Goal: Task Accomplishment & Management: Complete application form

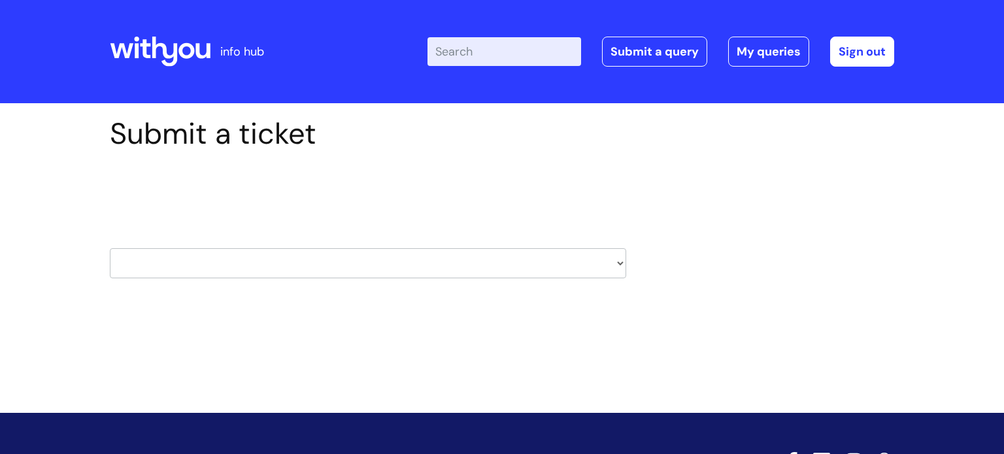
click at [301, 267] on select "HR / People IT and Support Clinical Drug Alerts Finance Accounts Data Support T…" at bounding box center [368, 263] width 516 height 30
select select "property_&_estates"
click at [110, 248] on select "HR / People IT and Support Clinical Drug Alerts Finance Accounts Data Support T…" at bounding box center [368, 263] width 516 height 30
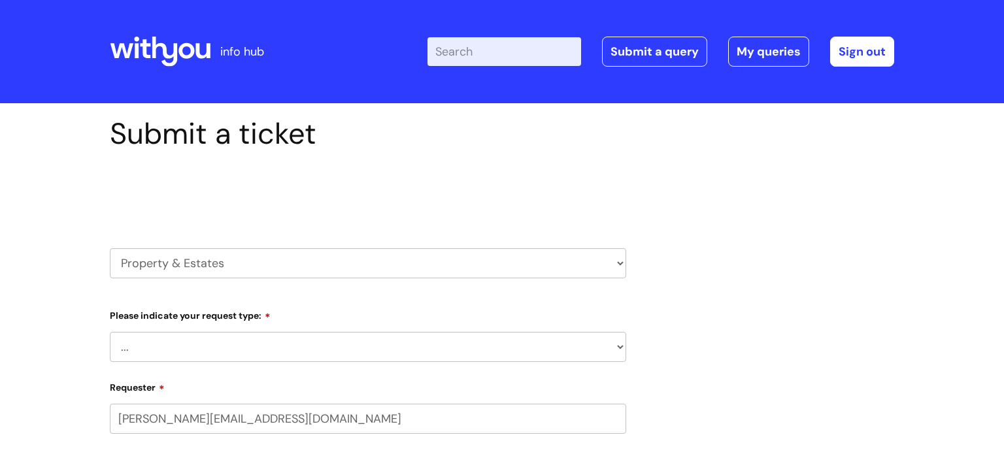
select select "80004157222"
click at [332, 351] on select "... Facilities Support Lease/ Tenancy Agreements Health & Safety and Environmen…" at bounding box center [368, 347] width 516 height 30
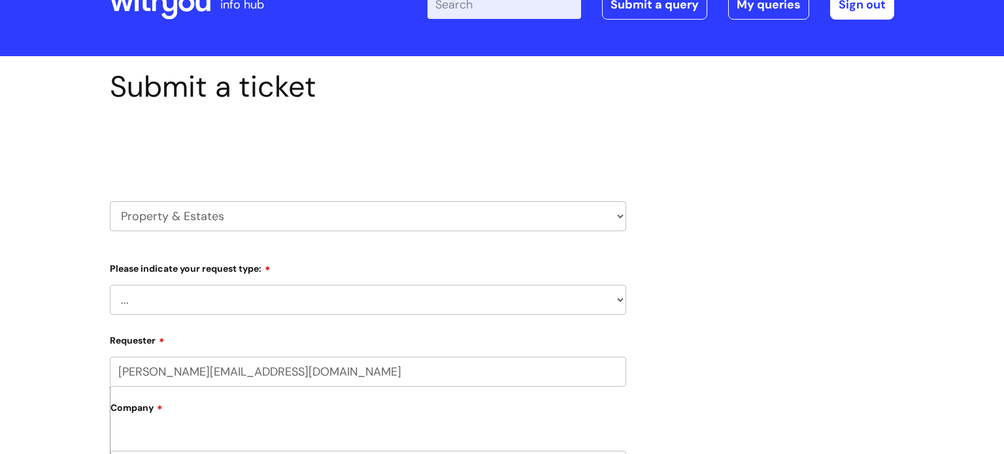
scroll to position [58, 0]
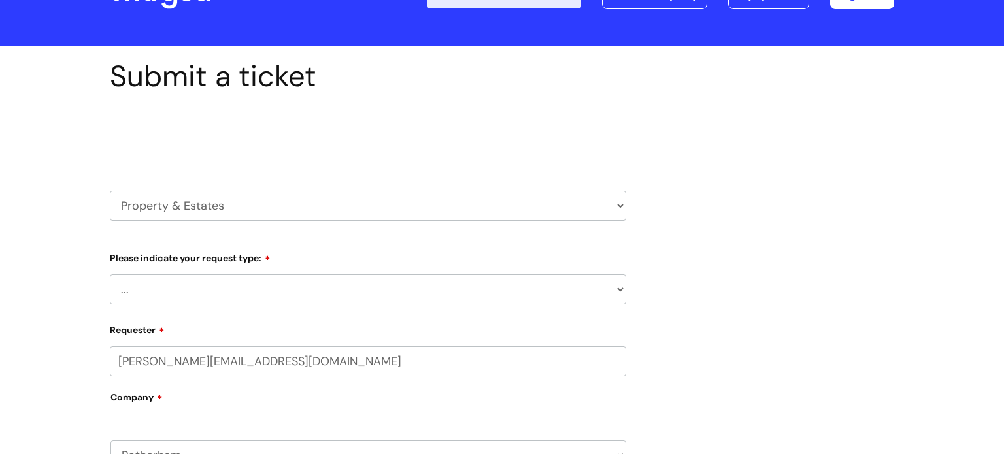
click at [303, 291] on select "... Facilities Support Lease/ Tenancy Agreements Health & Safety and Environmen…" at bounding box center [368, 289] width 516 height 30
select select "Facilities Support"
click at [110, 274] on select "... Facilities Support Lease/ Tenancy Agreements Health & Safety and Environmen…" at bounding box center [368, 289] width 516 height 30
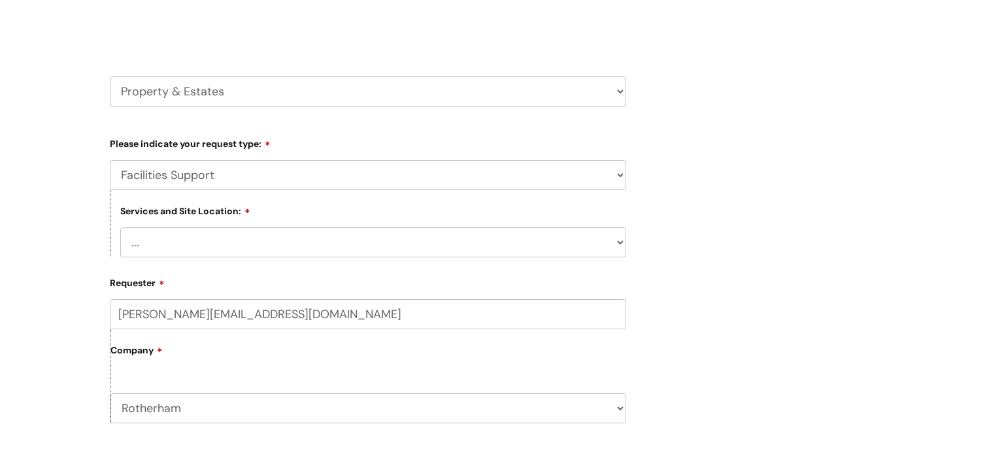
scroll to position [180, 0]
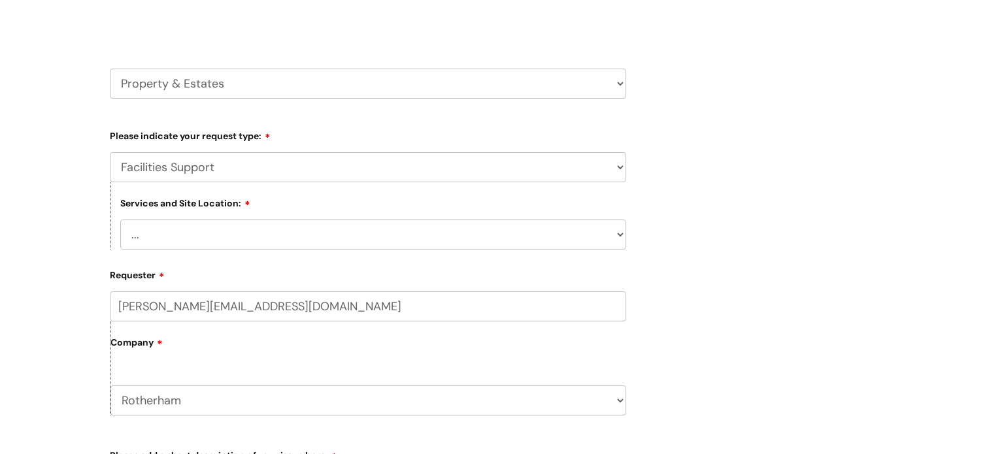
click at [263, 238] on select "... Cleethorpes Darlington Tubwell Darlington Coniscliffe Grimsby Preston Redca…" at bounding box center [373, 235] width 506 height 30
select select "Rotherham"
click at [120, 220] on select "... Cleethorpes Darlington Tubwell Darlington Coniscliffe Grimsby Preston Redca…" at bounding box center [373, 235] width 506 height 30
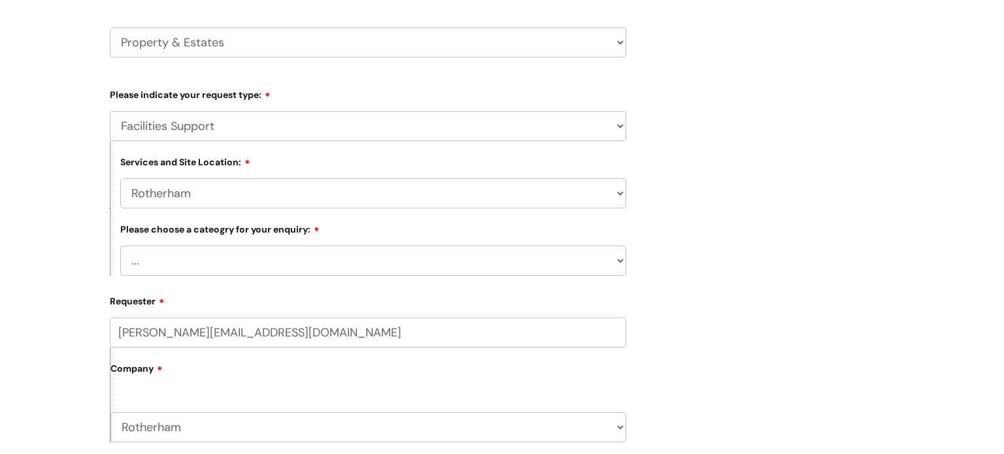
scroll to position [242, 0]
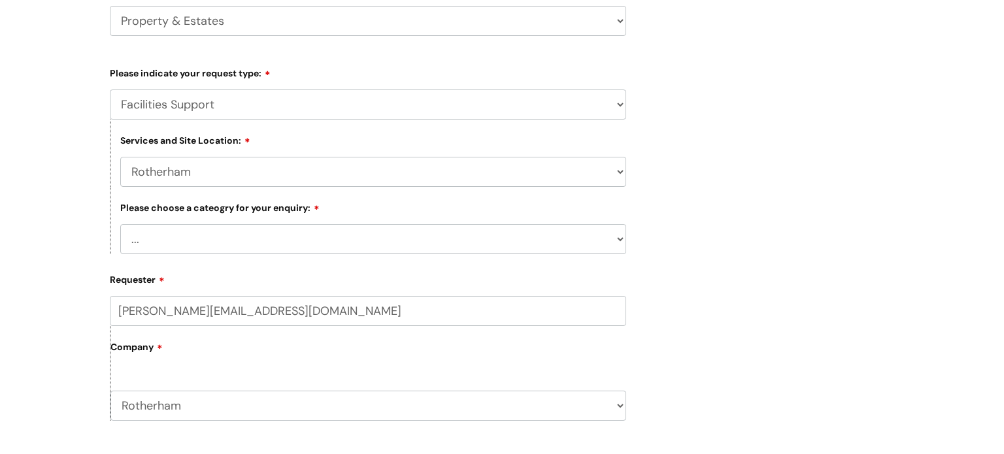
click at [300, 242] on select "... Electrical and Lighting Plumbing and Drainage Heating and Cooling Fixtures,…" at bounding box center [373, 239] width 506 height 30
select select "Electrical and Lighting"
click at [120, 225] on select "... Electrical and Lighting Plumbing and Drainage Heating and Cooling Fixtures,…" at bounding box center [373, 239] width 506 height 30
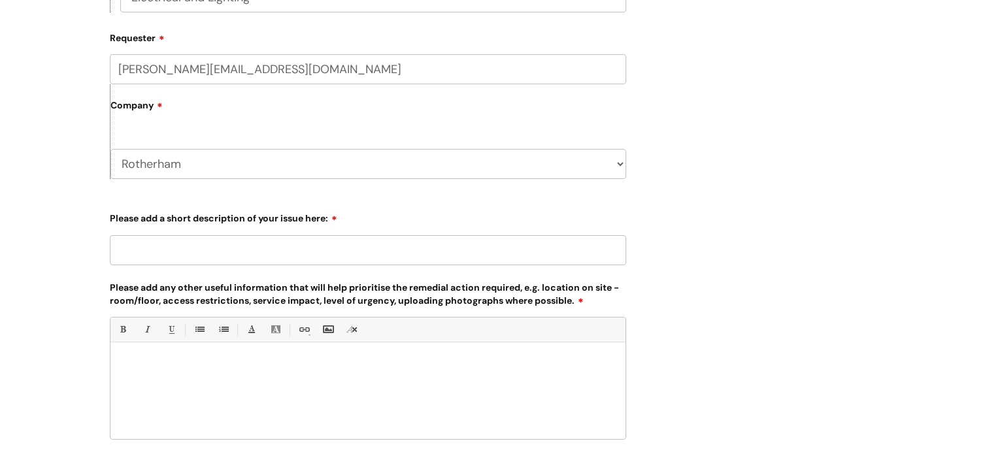
scroll to position [489, 0]
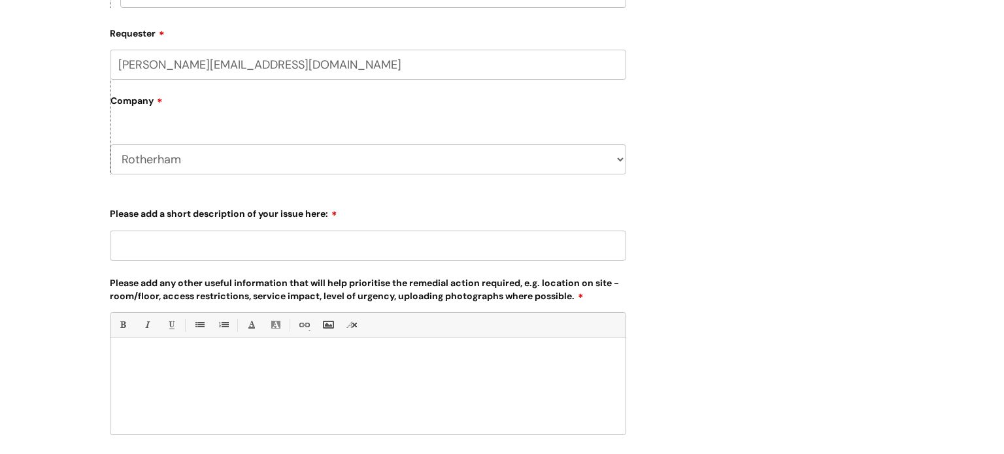
click at [282, 243] on input "Please add a short description of your issue here:" at bounding box center [368, 246] width 516 height 30
type input "No Light in Ladies toilet"
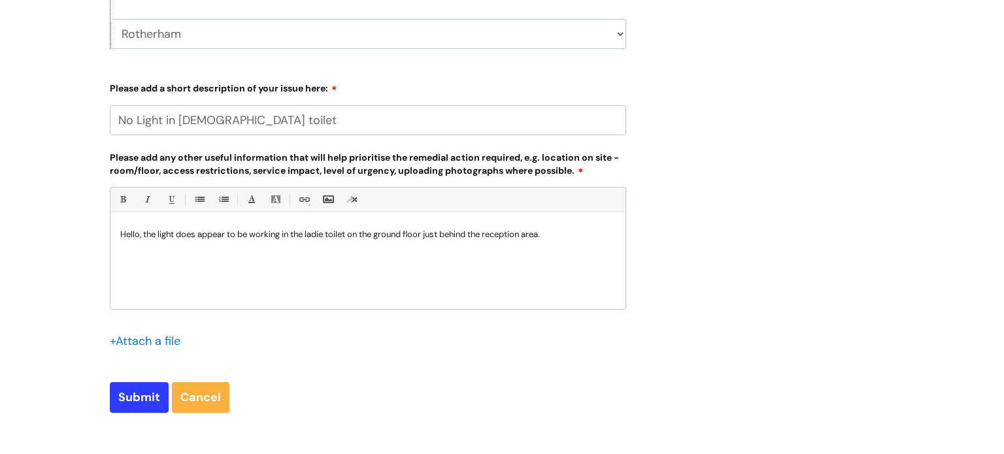
scroll to position [619, 0]
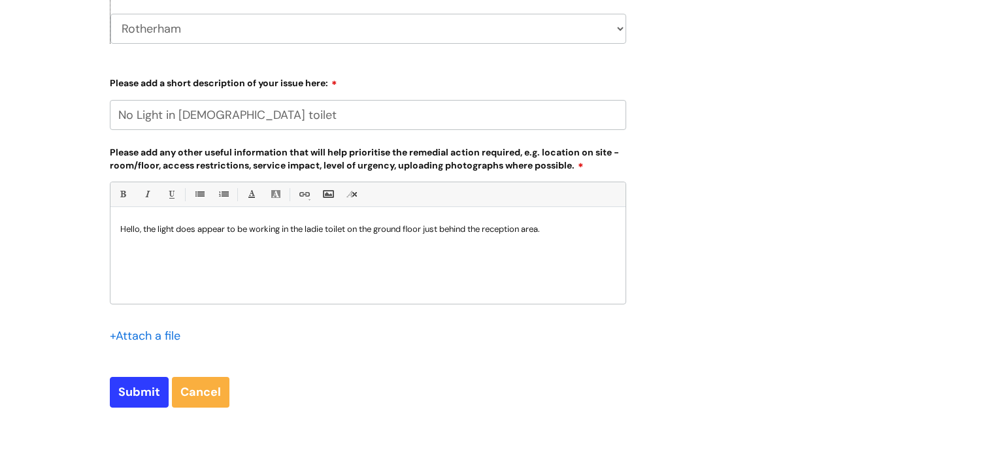
click at [325, 224] on p "Hello, the light does appear to be working in the ladie toilet on the ground fl…" at bounding box center [367, 229] width 495 height 12
click at [327, 223] on p "Hello, the light does appear to be working in the ladie toilet on the ground fl…" at bounding box center [367, 229] width 495 height 12
click at [373, 343] on div "+ Attach a file" at bounding box center [368, 343] width 516 height 37
click at [144, 393] on input "Submit" at bounding box center [139, 392] width 59 height 30
type input "Please Wait..."
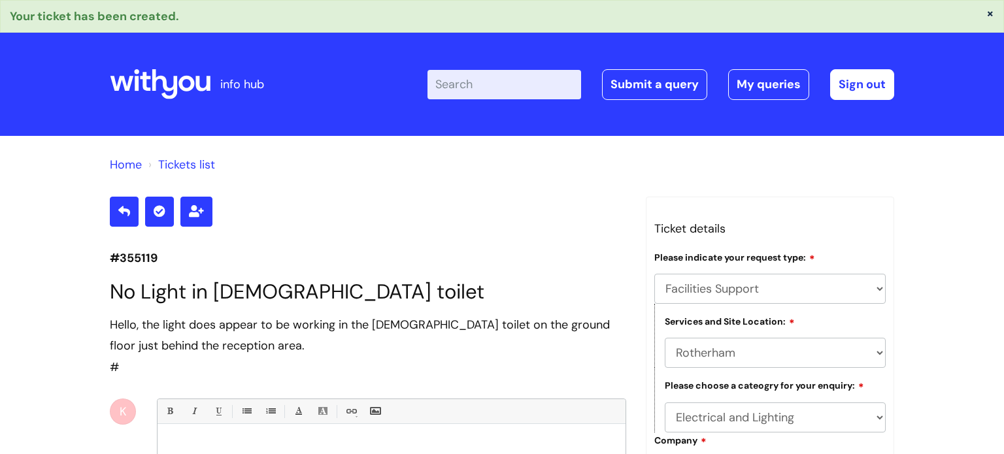
select select "Facilities Support"
select select "Rotherham"
select select "Electrical and Lighting"
click at [766, 86] on link "My queries" at bounding box center [768, 84] width 81 height 30
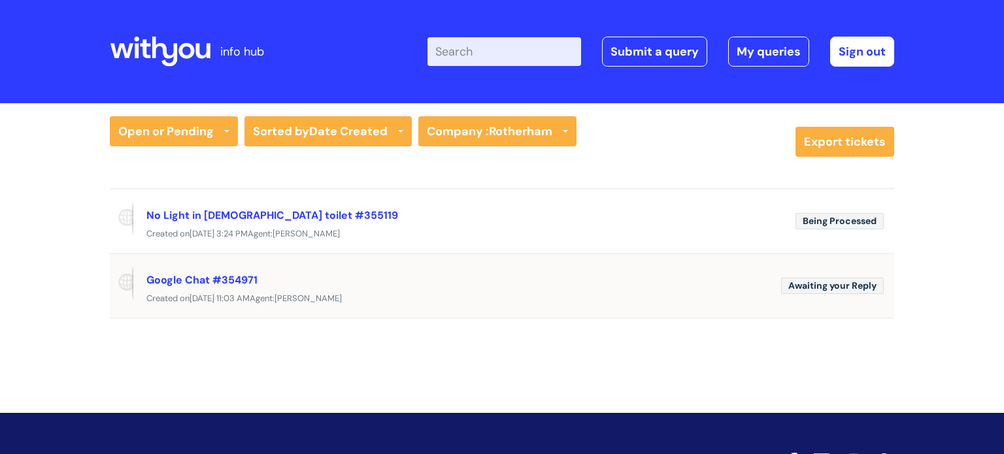
click at [813, 286] on span "Awaiting your Reply" at bounding box center [832, 286] width 103 height 16
click at [239, 295] on span "Wed, 8 Oct at 11:03 AM" at bounding box center [219, 298] width 60 height 11
click at [178, 279] on link "Google Chat #354971" at bounding box center [201, 280] width 111 height 14
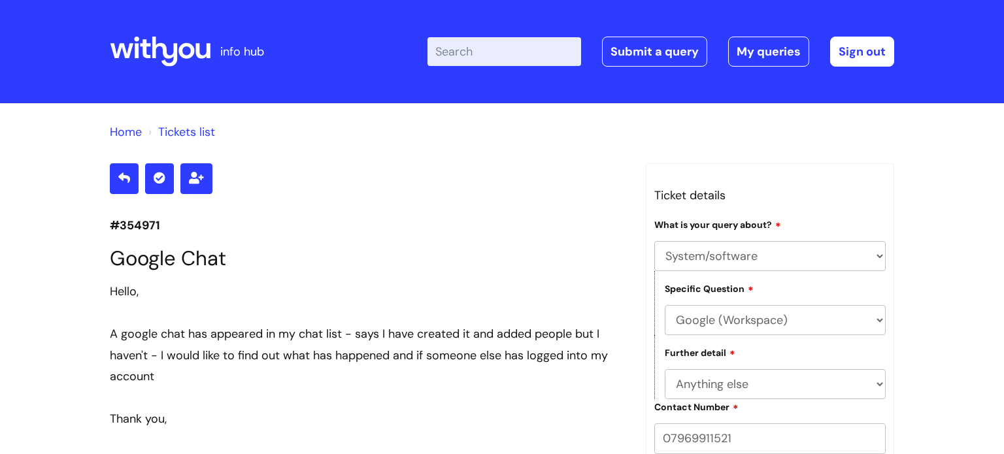
select select "System/software"
select select "Google (Workspace)"
select select "Anything else"
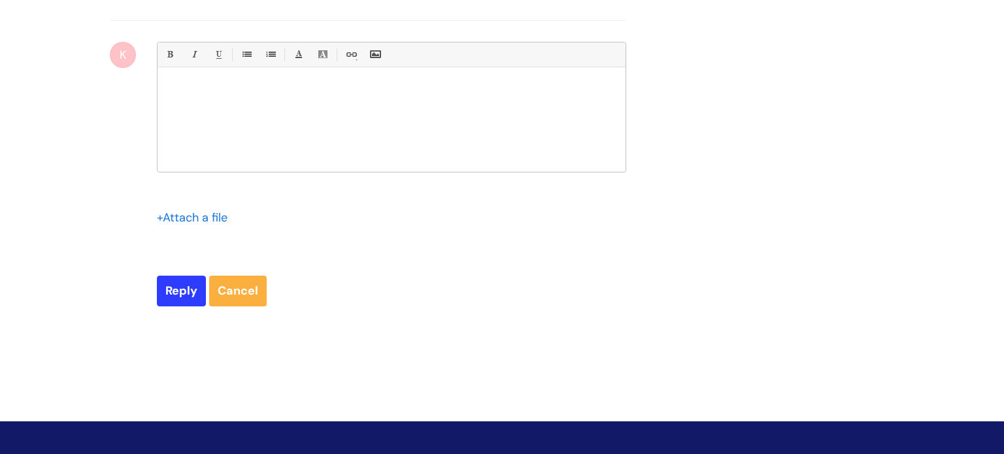
scroll to position [2678, 0]
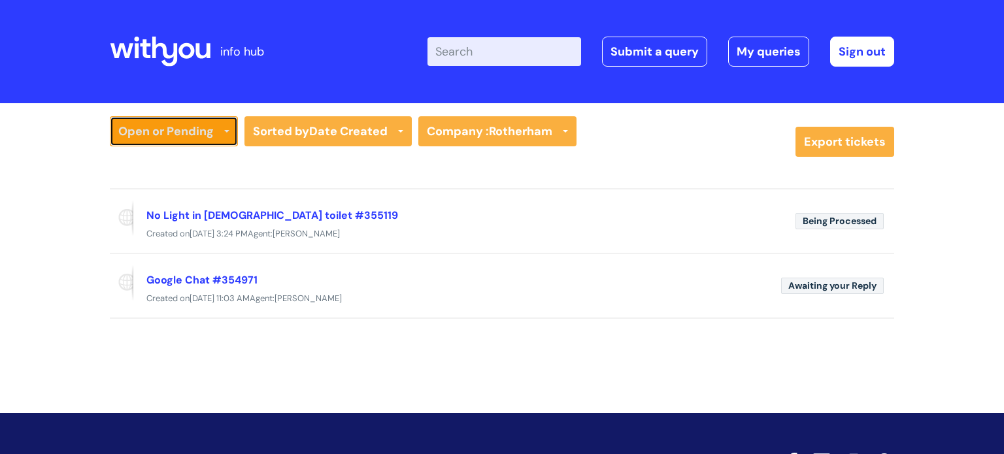
click at [163, 129] on link "Open or Pending" at bounding box center [174, 131] width 128 height 30
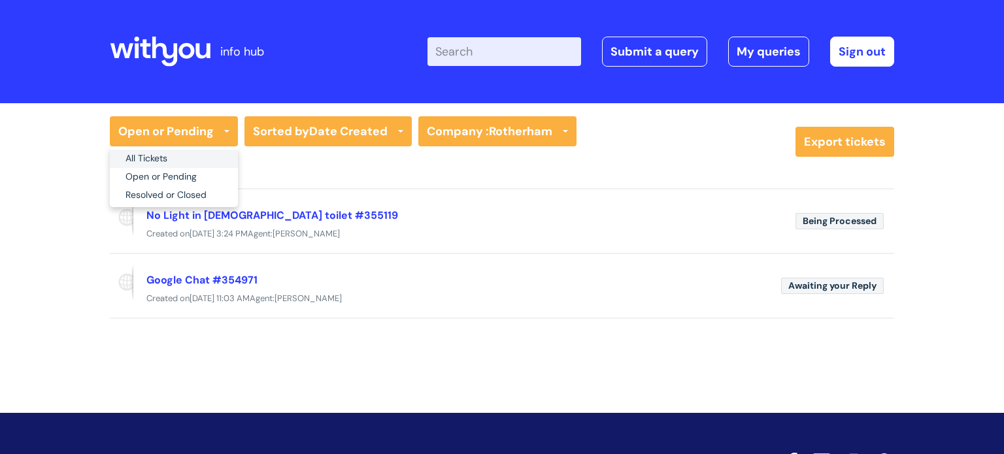
click at [165, 158] on link "All Tickets" at bounding box center [174, 159] width 128 height 18
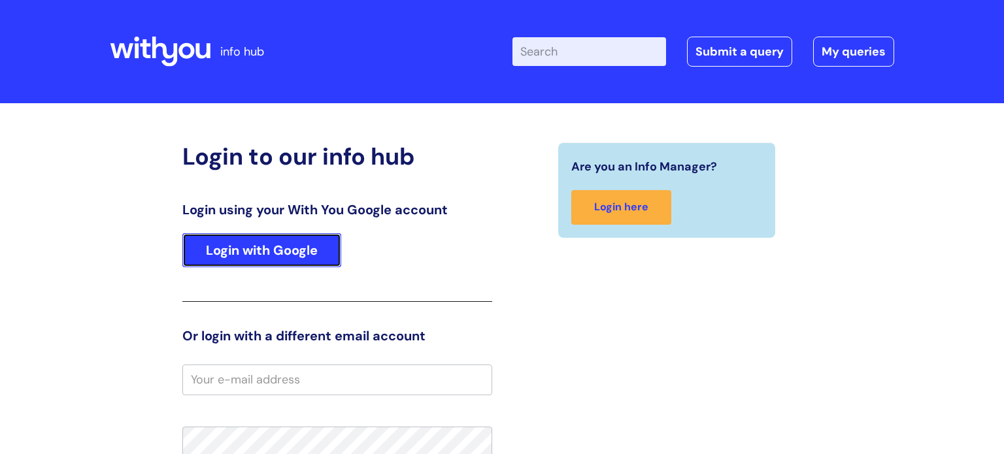
click at [260, 257] on link "Login with Google" at bounding box center [261, 250] width 159 height 34
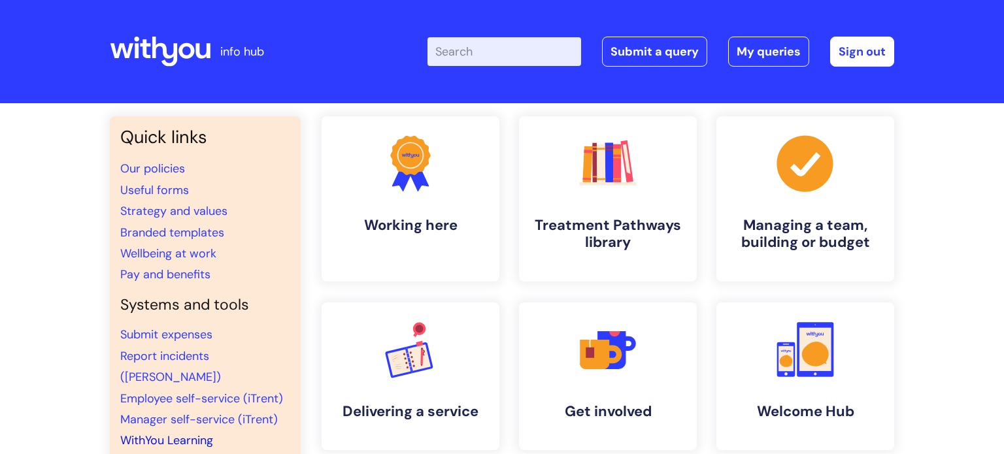
click at [178, 433] on link "WithYou Learning" at bounding box center [166, 441] width 93 height 16
click at [153, 433] on link "WithYou Learning" at bounding box center [166, 441] width 93 height 16
click at [136, 433] on link "WithYou Learning" at bounding box center [166, 441] width 93 height 16
click at [648, 53] on link "Submit a query" at bounding box center [654, 52] width 105 height 30
